Goal: Information Seeking & Learning: Learn about a topic

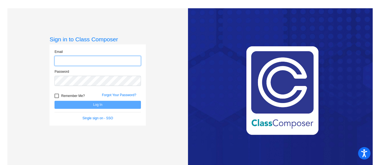
type input "[EMAIL_ADDRESS][DOMAIN_NAME]"
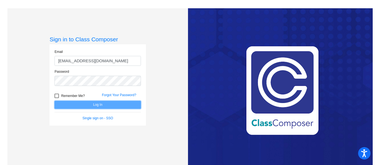
click at [83, 103] on button "Log In" at bounding box center [98, 105] width 86 height 8
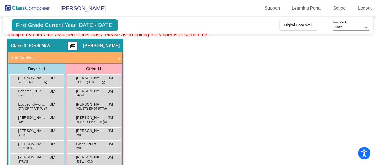
scroll to position [25, 0]
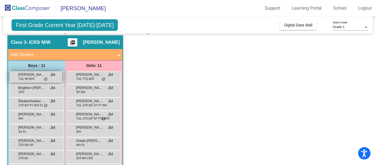
click at [30, 78] on span "YGL SP AFR" at bounding box center [26, 79] width 16 height 4
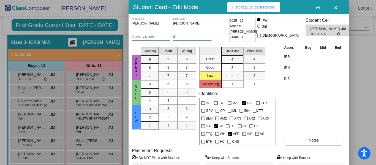
drag, startPoint x: 335, startPoint y: 9, endPoint x: 330, endPoint y: 5, distance: 6.7
click at [335, 9] on icon "button" at bounding box center [335, 8] width 3 height 4
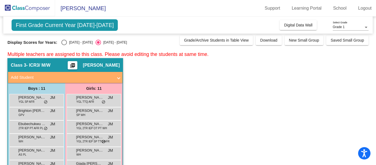
scroll to position [0, 0]
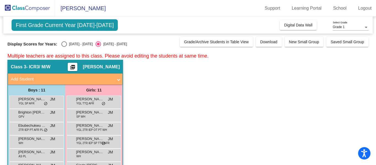
click at [96, 44] on div "Select an option" at bounding box center [99, 44] width 6 height 6
click at [98, 47] on input "[DATE] - [DATE]" at bounding box center [98, 47] width 0 height 0
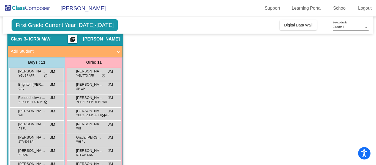
scroll to position [29, 0]
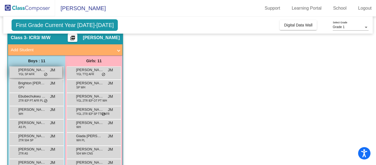
click at [26, 69] on span "[PERSON_NAME]" at bounding box center [32, 70] width 28 height 6
click at [25, 72] on span "YGL SP AFR" at bounding box center [26, 74] width 16 height 4
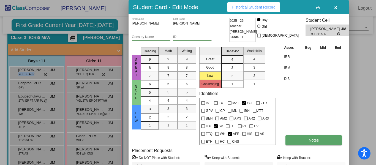
click at [312, 140] on span "Notes" at bounding box center [314, 140] width 10 height 4
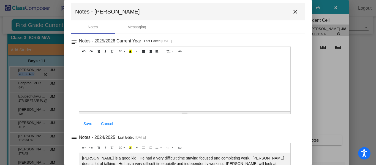
scroll to position [0, 0]
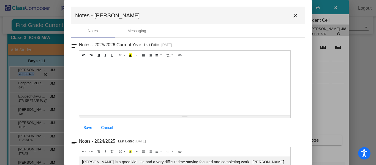
click at [293, 14] on mat-icon "close" at bounding box center [295, 15] width 7 height 7
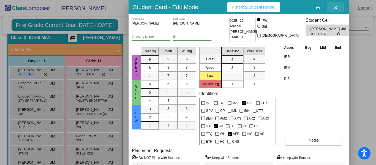
click at [336, 8] on icon "button" at bounding box center [335, 8] width 3 height 4
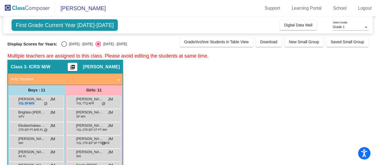
click at [61, 43] on div "Select an option" at bounding box center [64, 44] width 6 height 6
click at [64, 47] on input "[DATE] - [DATE]" at bounding box center [64, 47] width 0 height 0
radio input "true"
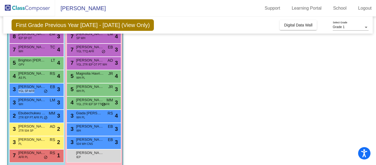
scroll to position [79, 0]
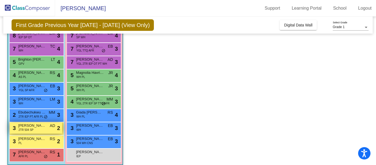
click at [34, 125] on span "[PERSON_NAME]" at bounding box center [32, 126] width 28 height 6
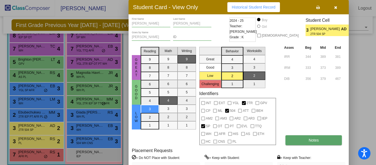
click at [316, 141] on span "Notes" at bounding box center [314, 140] width 10 height 4
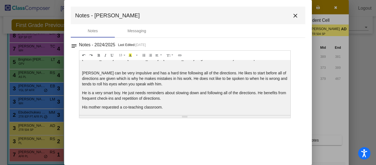
scroll to position [8, 0]
click at [294, 14] on mat-icon "close" at bounding box center [295, 15] width 7 height 7
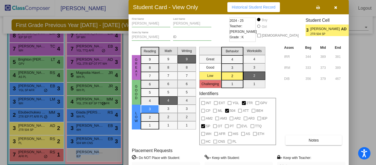
drag, startPoint x: 374, startPoint y: 138, endPoint x: 374, endPoint y: 167, distance: 29.5
click at [374, 165] on html "Accessibility Screen-Reader Guide, Feedback, and Issue Reporting | New window […" at bounding box center [188, 82] width 376 height 165
click at [336, 7] on icon "button" at bounding box center [335, 8] width 3 height 4
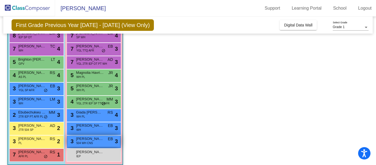
click at [85, 143] on span "504 WH CNS" at bounding box center [84, 143] width 17 height 4
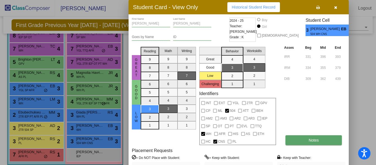
click at [315, 138] on span "Notes" at bounding box center [314, 140] width 10 height 4
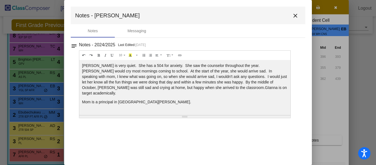
click at [292, 16] on mat-icon "close" at bounding box center [295, 15] width 7 height 7
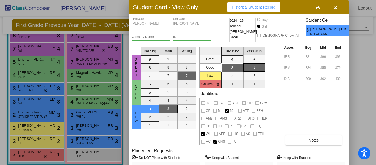
click at [334, 7] on icon "button" at bounding box center [335, 8] width 3 height 4
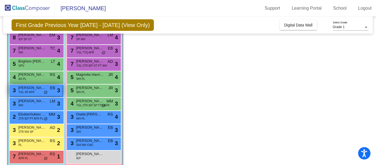
scroll to position [85, 0]
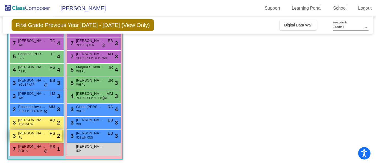
click at [28, 136] on span "[PERSON_NAME]" at bounding box center [32, 134] width 28 height 6
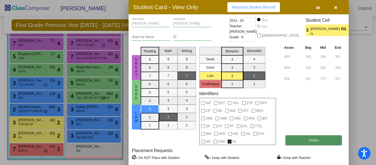
click at [310, 137] on button "Notes" at bounding box center [314, 140] width 56 height 10
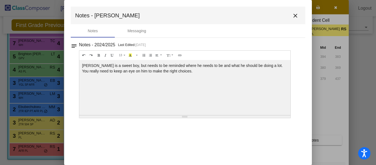
click at [295, 17] on mat-icon "close" at bounding box center [295, 15] width 7 height 7
